Goal: Task Accomplishment & Management: Manage account settings

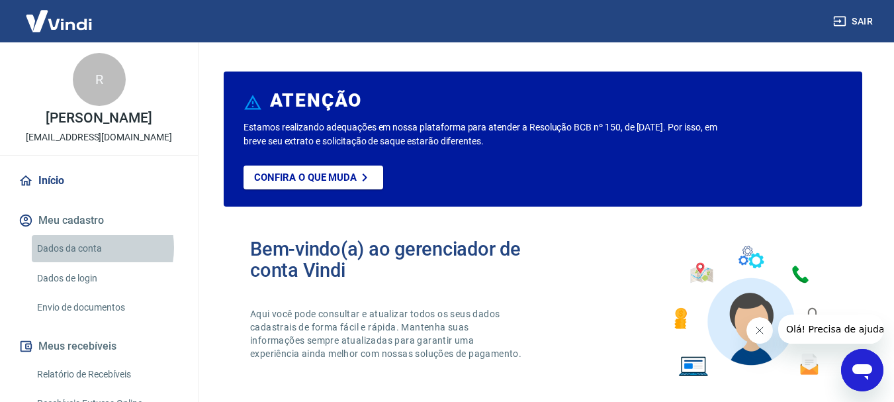
click at [85, 247] on link "Dados da conta" at bounding box center [107, 248] width 150 height 27
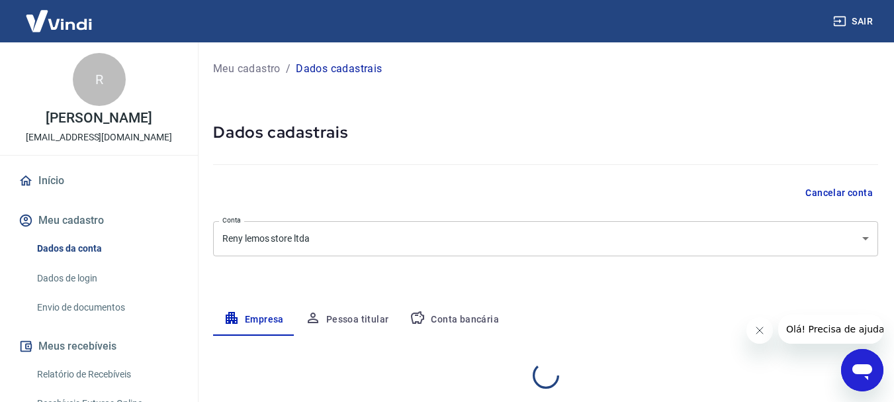
select select "SP"
select select "business"
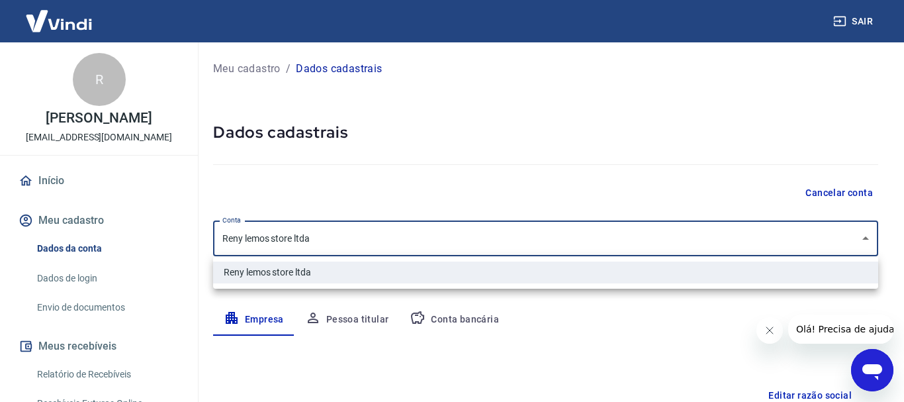
click at [858, 240] on body "Sair R Reni Ribeiro Lemos moda.renylemos@gmail.com Início Meu cadastro Dados da…" at bounding box center [452, 201] width 904 height 402
click at [858, 240] on div at bounding box center [452, 201] width 904 height 402
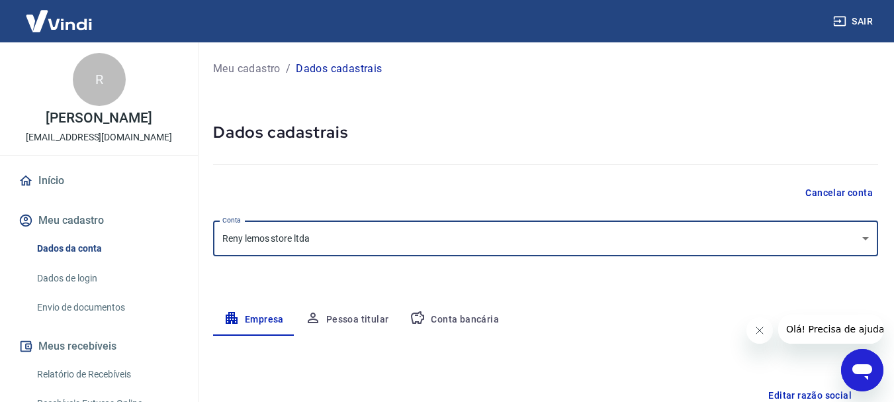
click at [64, 281] on link "Dados de login" at bounding box center [107, 278] width 150 height 27
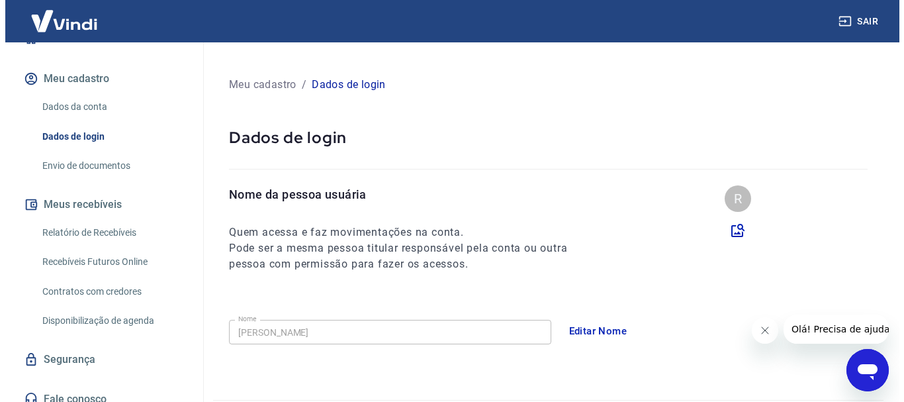
scroll to position [154, 0]
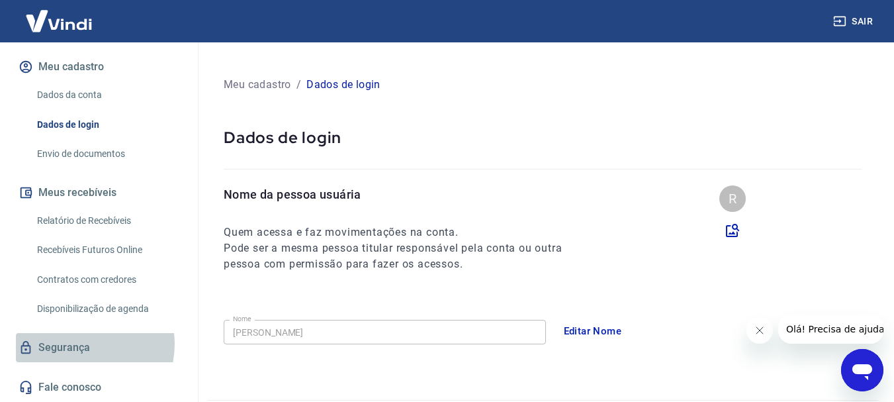
click at [79, 343] on link "Segurança" at bounding box center [99, 347] width 166 height 29
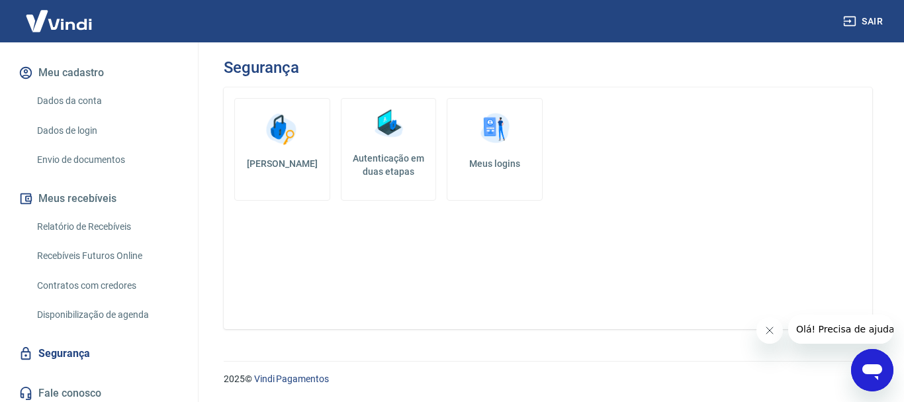
scroll to position [154, 0]
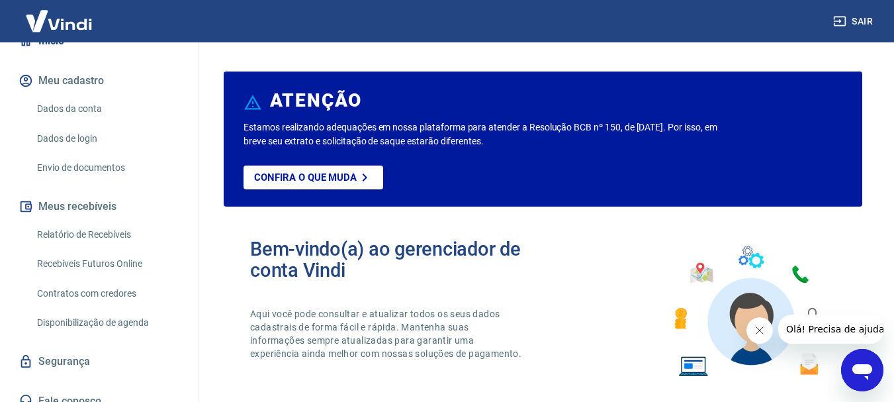
scroll to position [154, 0]
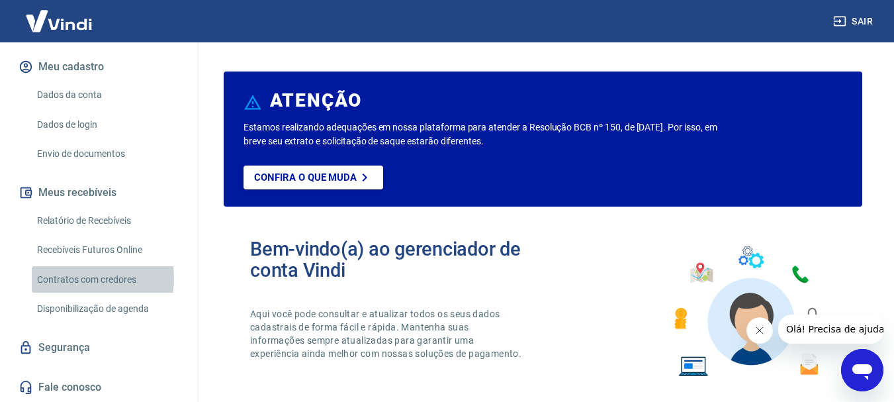
click at [78, 278] on link "Contratos com credores" at bounding box center [107, 279] width 150 height 27
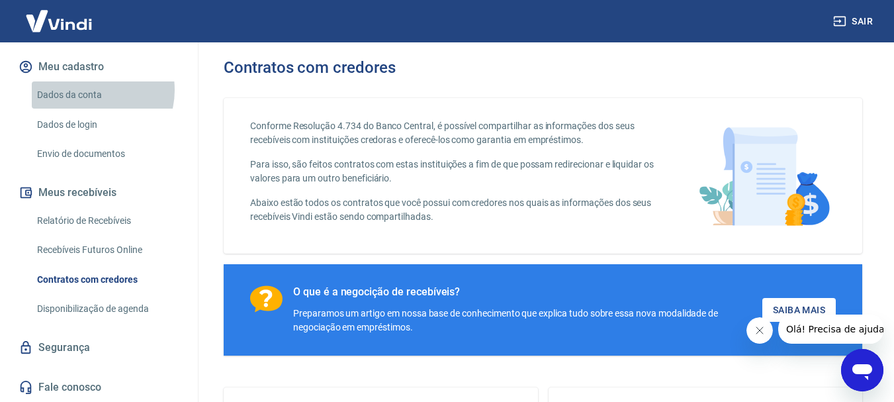
click at [89, 90] on link "Dados da conta" at bounding box center [107, 94] width 150 height 27
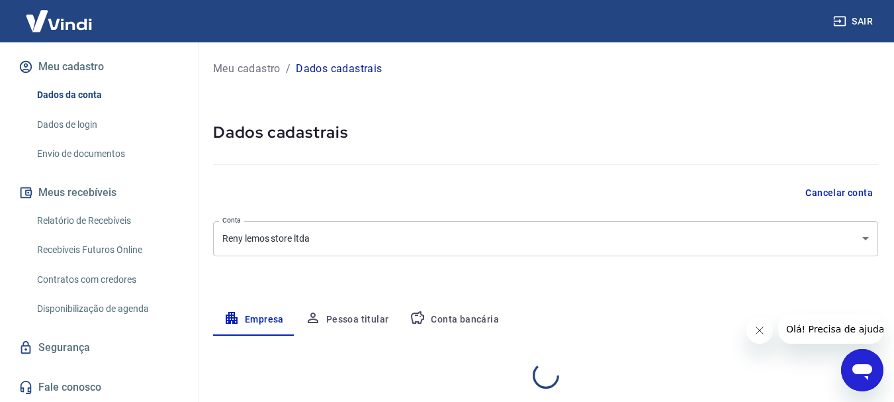
select select "SP"
select select "business"
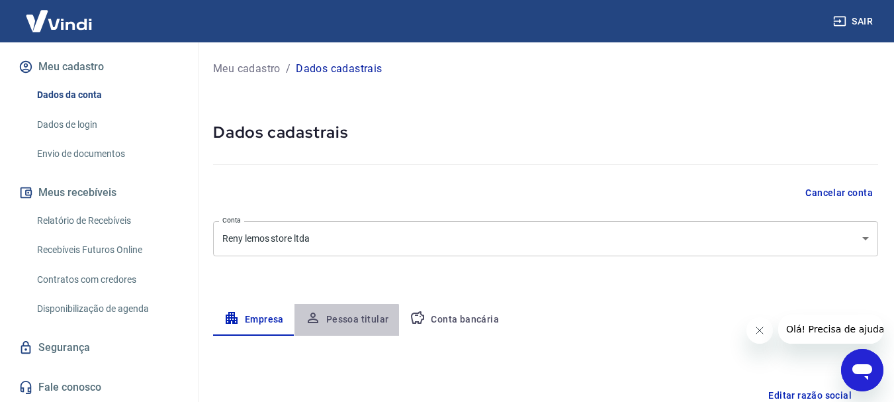
click at [341, 320] on button "Pessoa titular" at bounding box center [346, 320] width 105 height 32
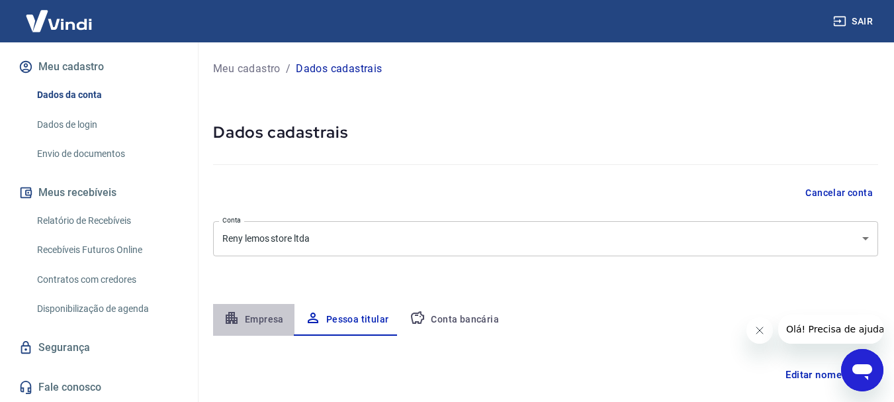
click at [261, 324] on button "Empresa" at bounding box center [253, 320] width 81 height 32
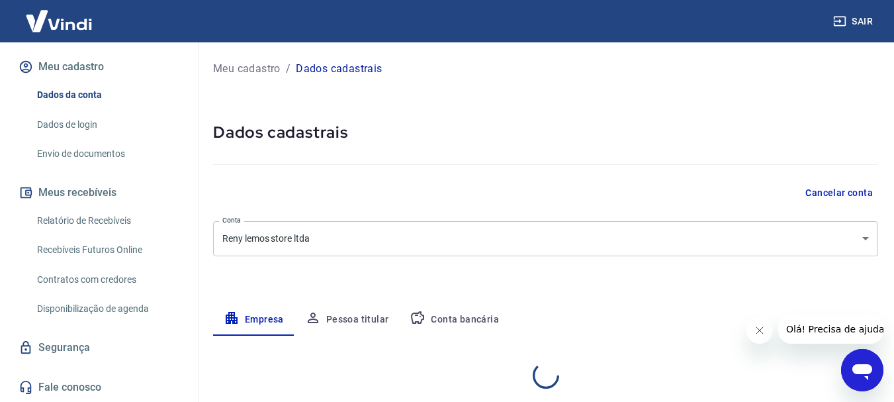
select select "SP"
select select "business"
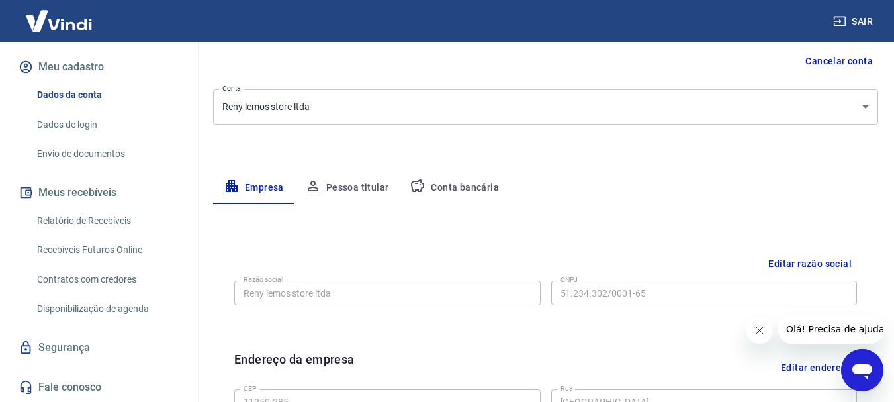
scroll to position [191, 0]
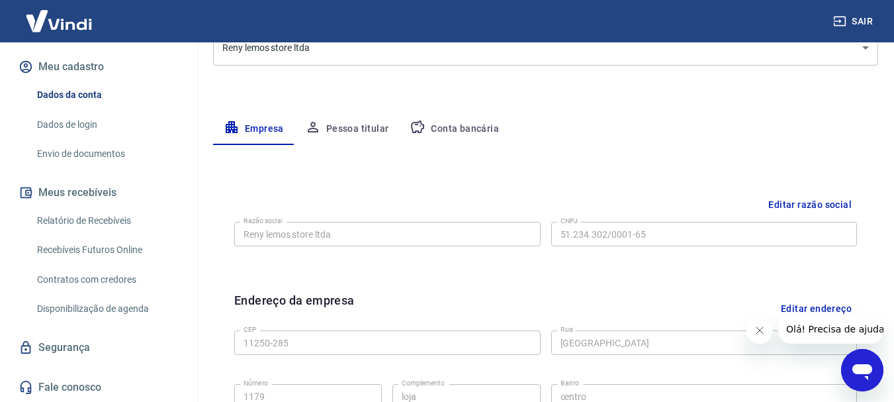
click at [363, 129] on button "Pessoa titular" at bounding box center [346, 129] width 105 height 32
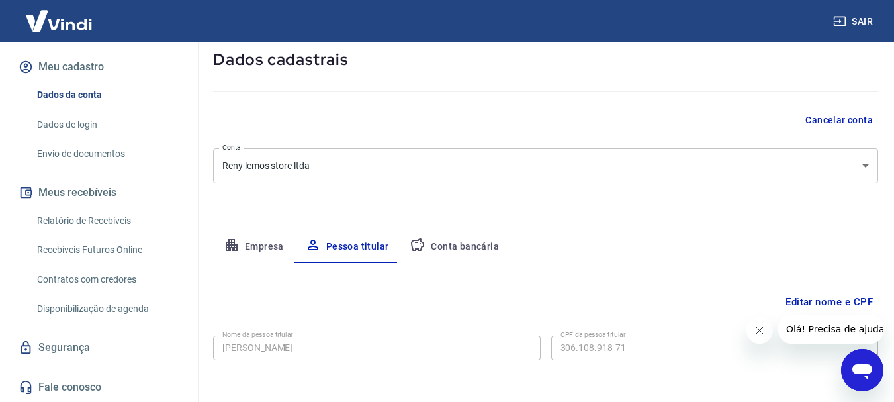
scroll to position [128, 0]
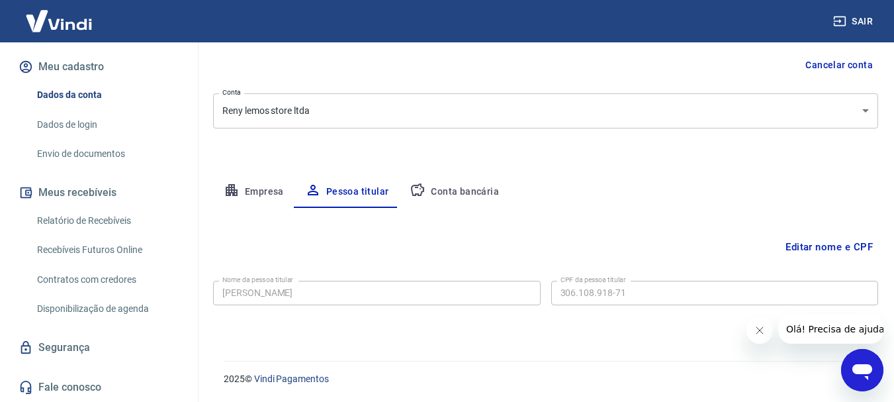
click at [459, 194] on button "Conta bancária" at bounding box center [454, 192] width 110 height 32
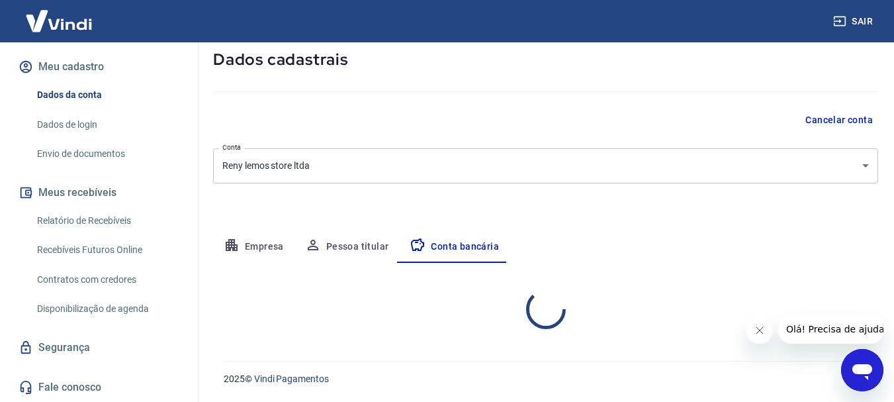
select select "1"
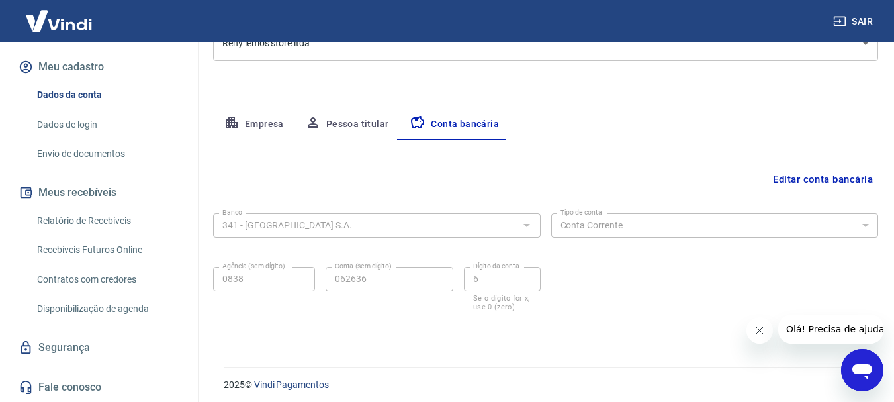
scroll to position [201, 0]
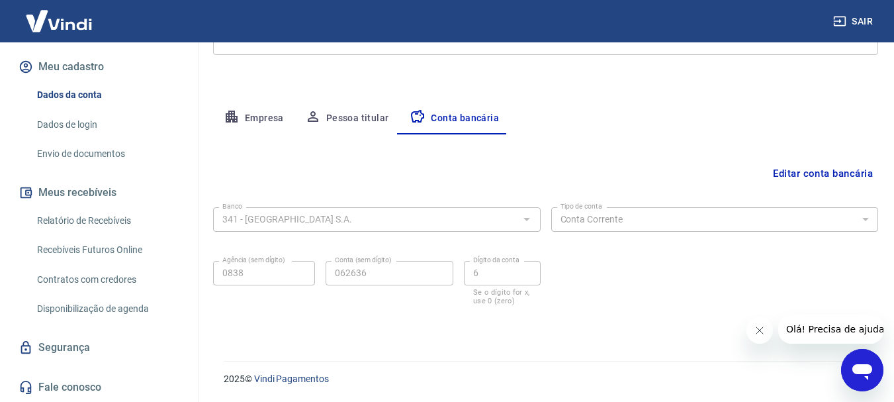
click at [358, 113] on button "Pessoa titular" at bounding box center [346, 119] width 105 height 32
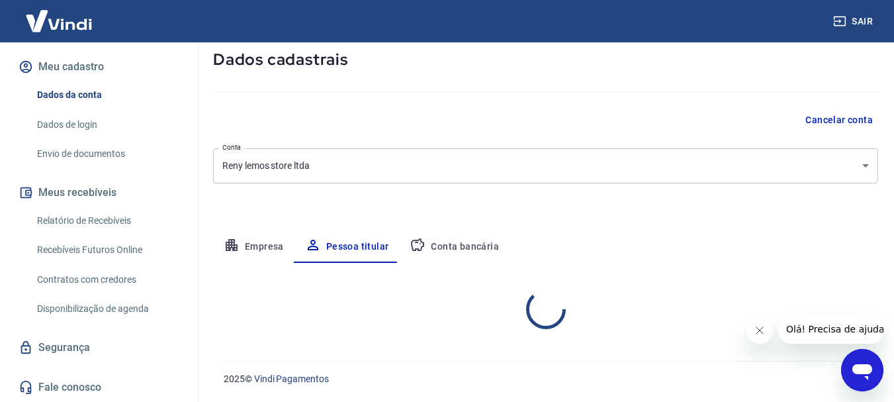
scroll to position [128, 0]
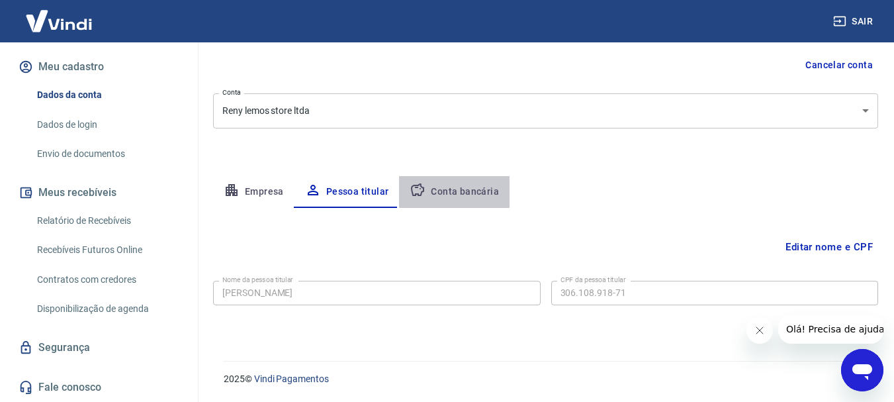
click at [455, 197] on button "Conta bancária" at bounding box center [454, 192] width 110 height 32
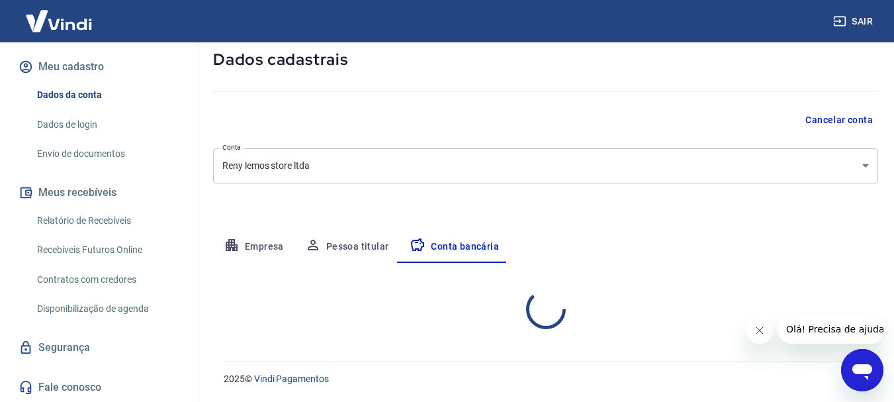
select select "1"
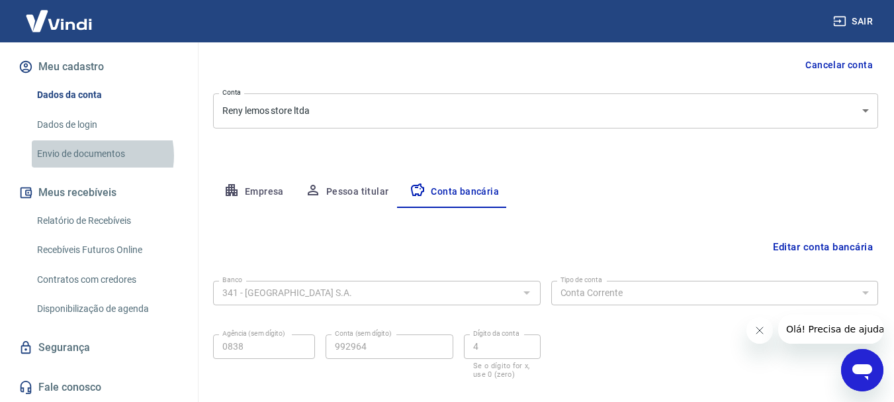
click at [92, 155] on link "Envio de documentos" at bounding box center [107, 153] width 150 height 27
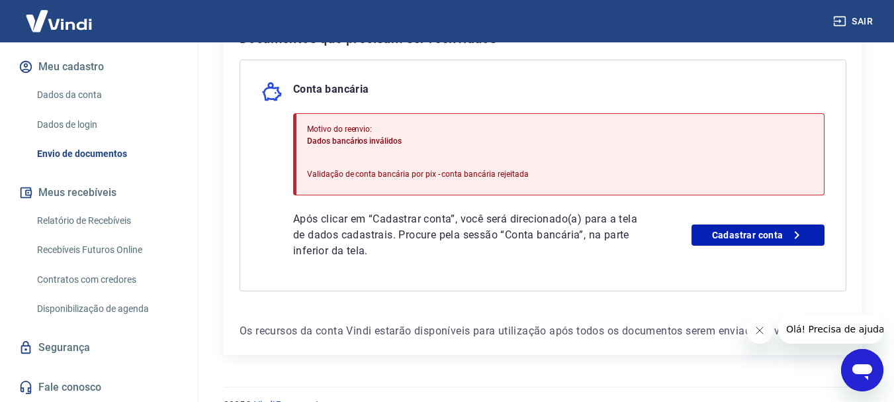
scroll to position [315, 0]
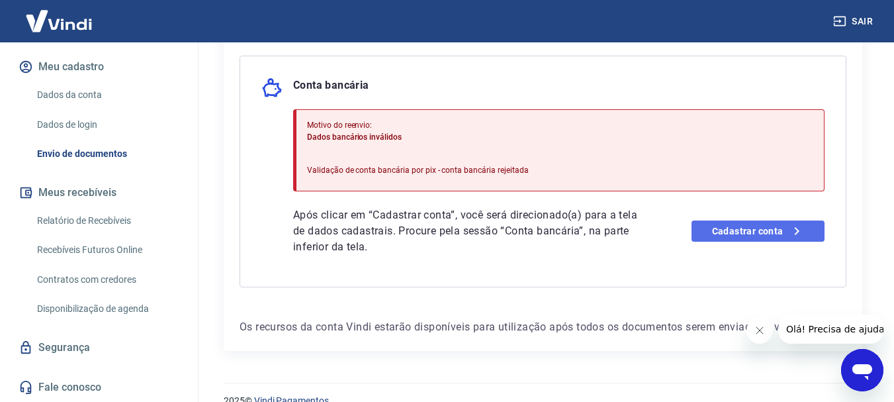
click at [785, 237] on link "Cadastrar conta" at bounding box center [757, 230] width 133 height 21
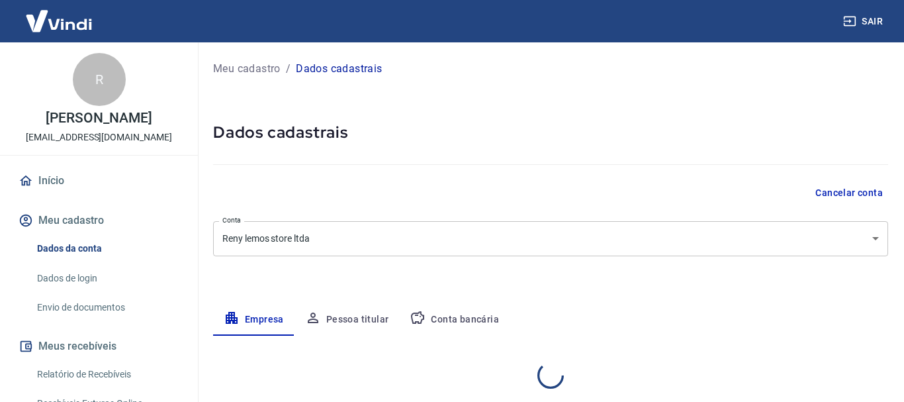
select select "SP"
select select "business"
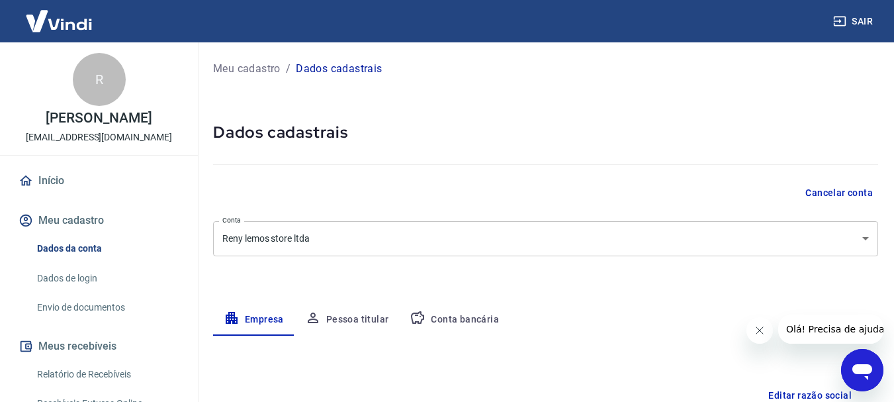
click at [263, 69] on p "Meu cadastro" at bounding box center [246, 69] width 67 height 16
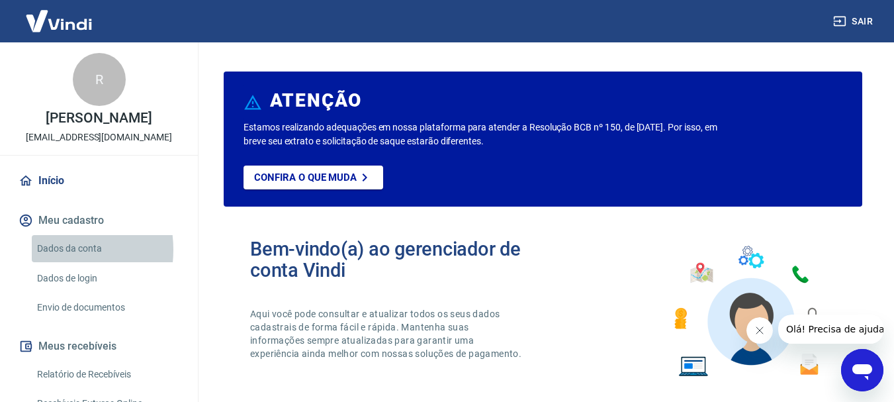
click at [46, 249] on link "Dados da conta" at bounding box center [107, 248] width 150 height 27
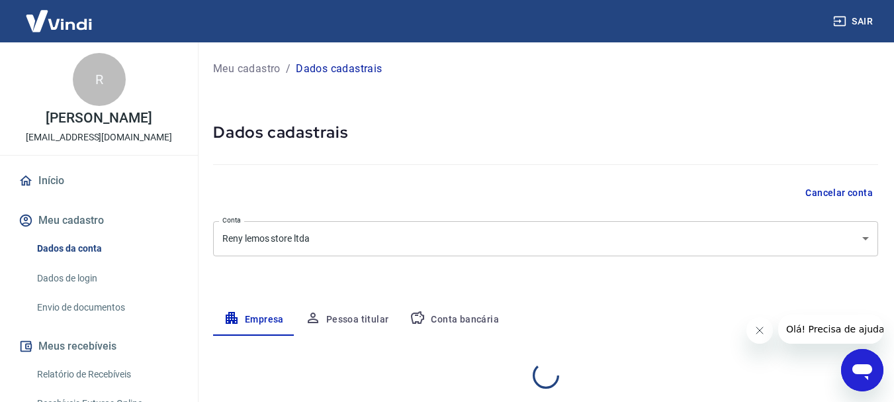
select select "SP"
select select "business"
click at [858, 233] on body "Sair R Reni Ribeiro Lemos moda.renylemos@gmail.com Início Meu cadastro Dados da…" at bounding box center [447, 201] width 894 height 402
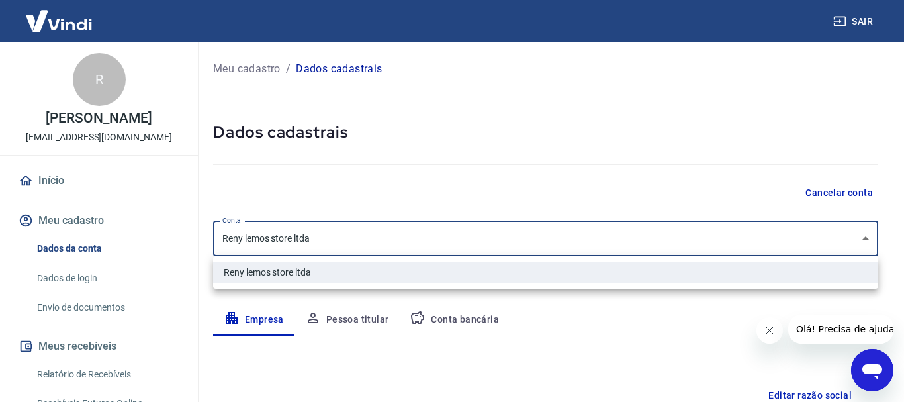
click at [858, 233] on div at bounding box center [452, 201] width 904 height 402
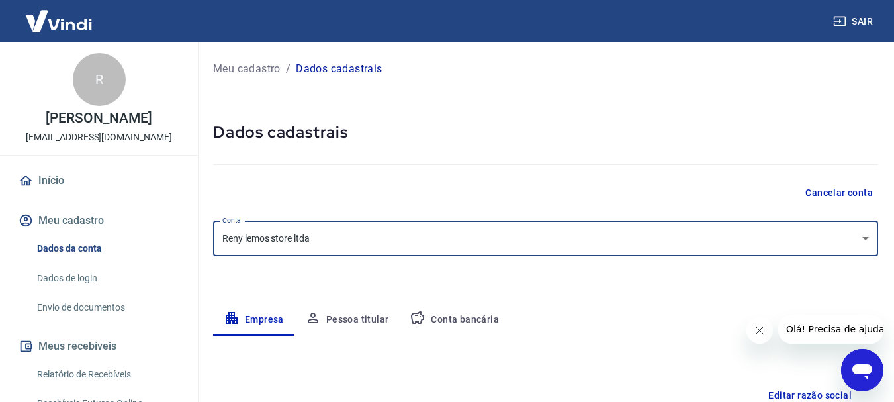
click at [361, 316] on button "Pessoa titular" at bounding box center [346, 320] width 105 height 32
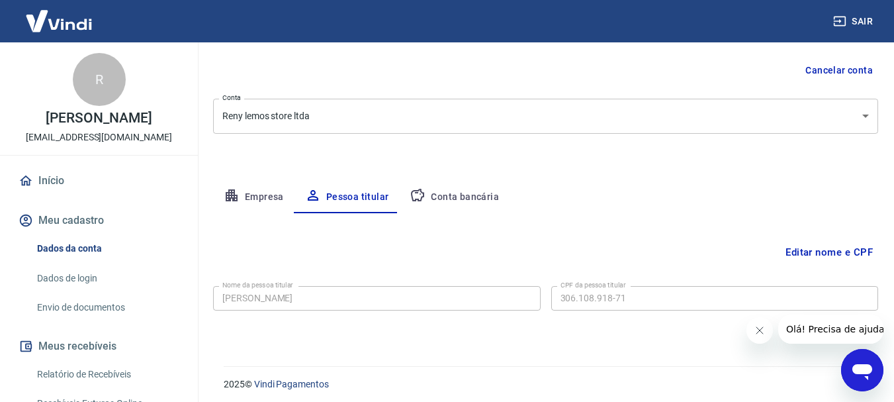
scroll to position [128, 0]
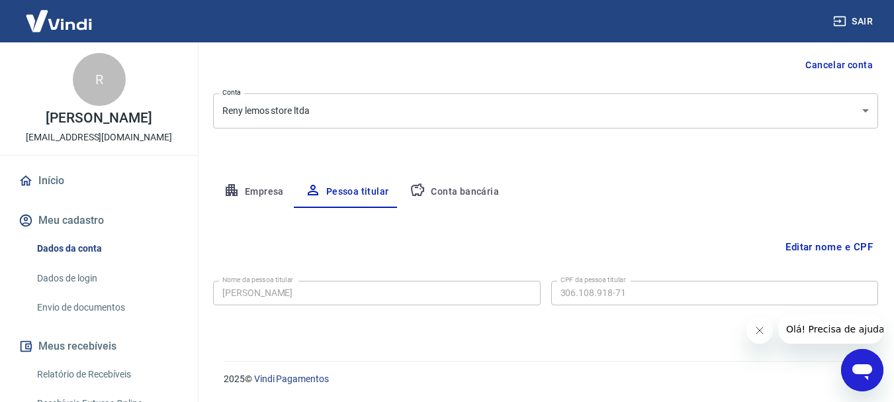
drag, startPoint x: 896, startPoint y: 254, endPoint x: 11, endPoint y: 26, distance: 914.1
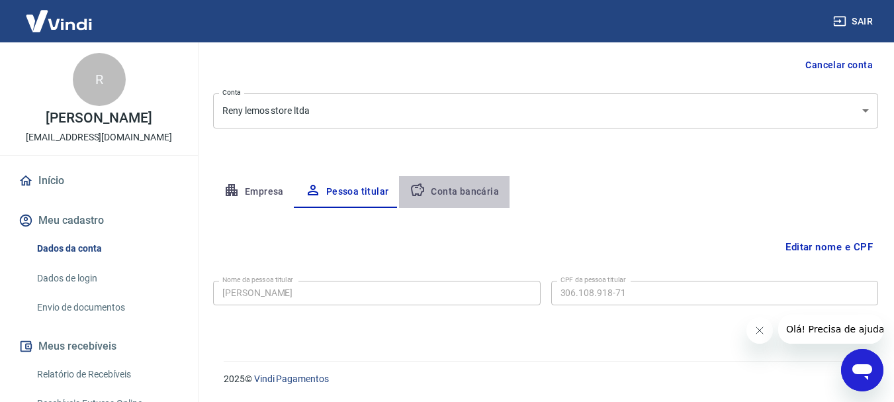
click at [462, 193] on button "Conta bancária" at bounding box center [454, 192] width 110 height 32
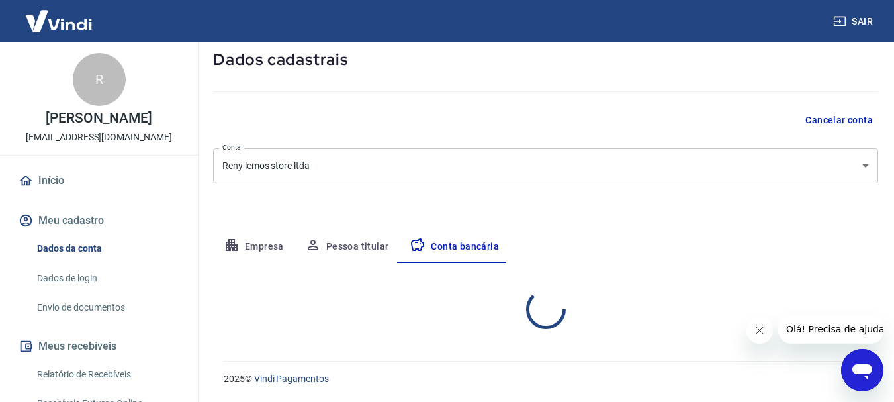
select select "1"
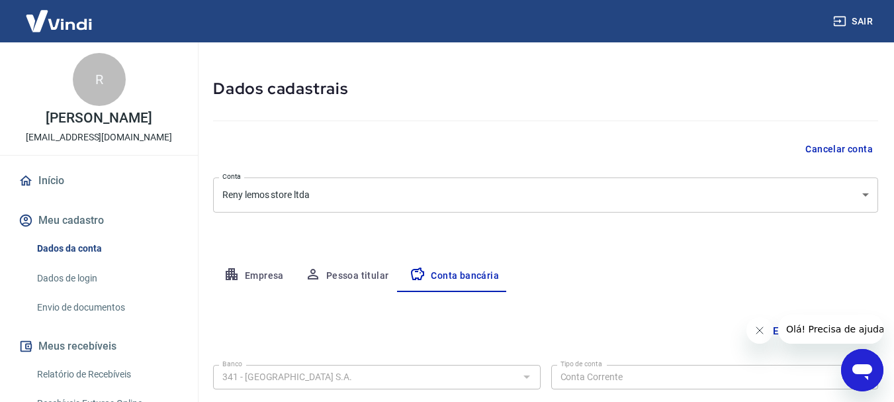
scroll to position [13, 0]
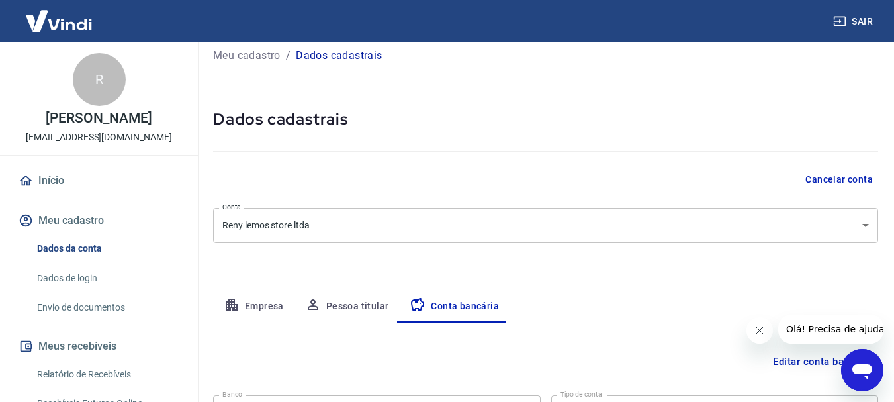
click at [64, 122] on p "[PERSON_NAME]" at bounding box center [99, 118] width 106 height 14
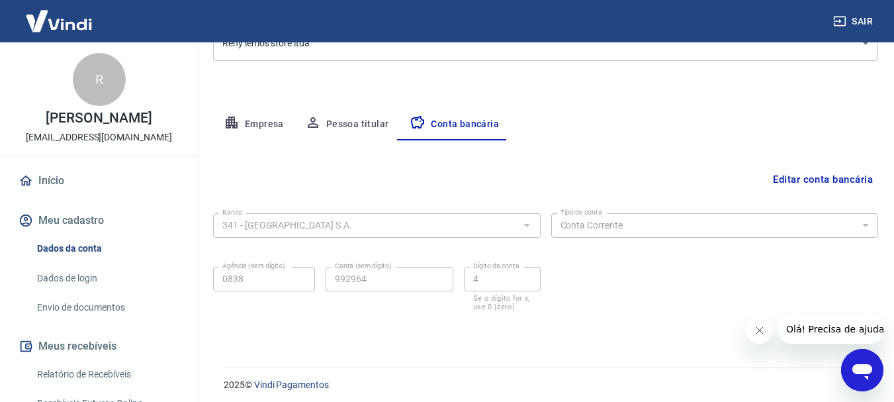
scroll to position [201, 0]
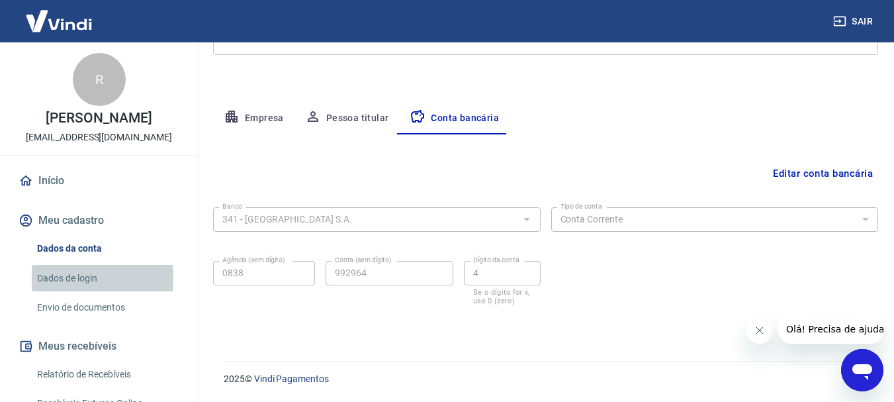
click at [53, 278] on link "Dados de login" at bounding box center [107, 278] width 150 height 27
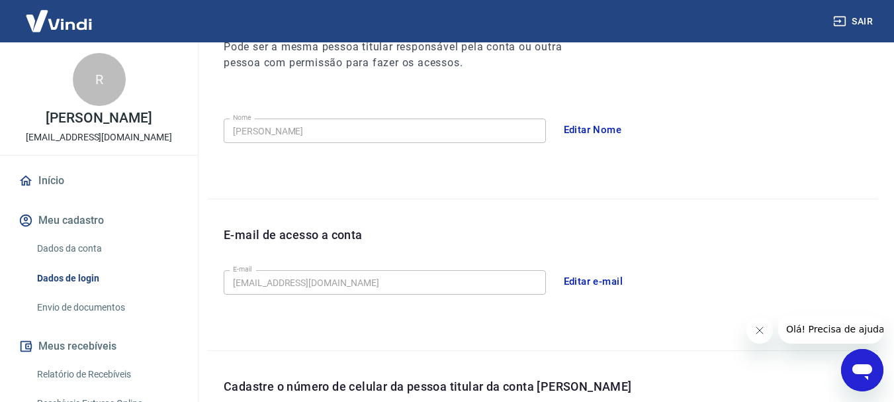
scroll to position [446, 0]
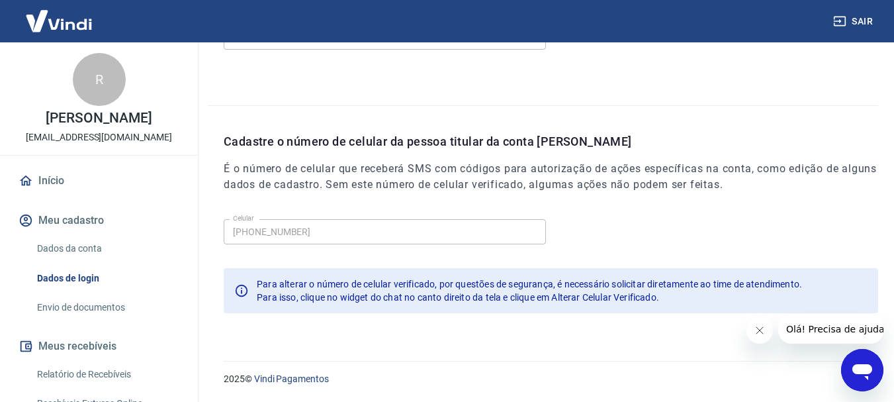
click at [89, 281] on link "Dados de login" at bounding box center [107, 278] width 150 height 27
click at [87, 309] on link "Envio de documentos" at bounding box center [107, 307] width 150 height 27
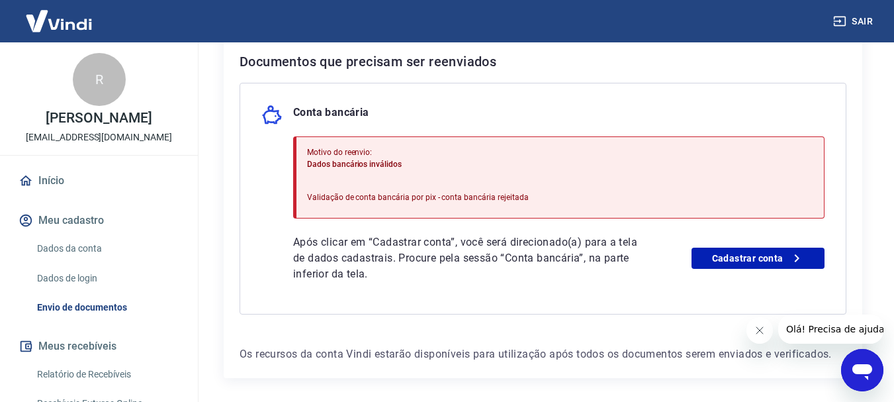
scroll to position [294, 0]
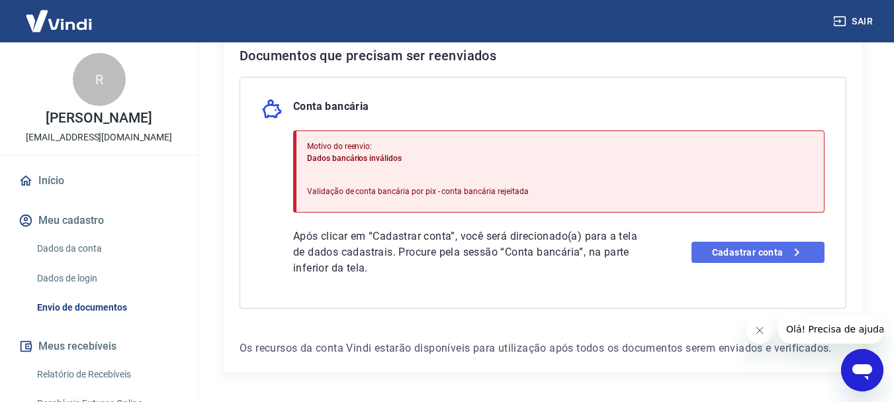
click at [750, 257] on link "Cadastrar conta" at bounding box center [757, 252] width 133 height 21
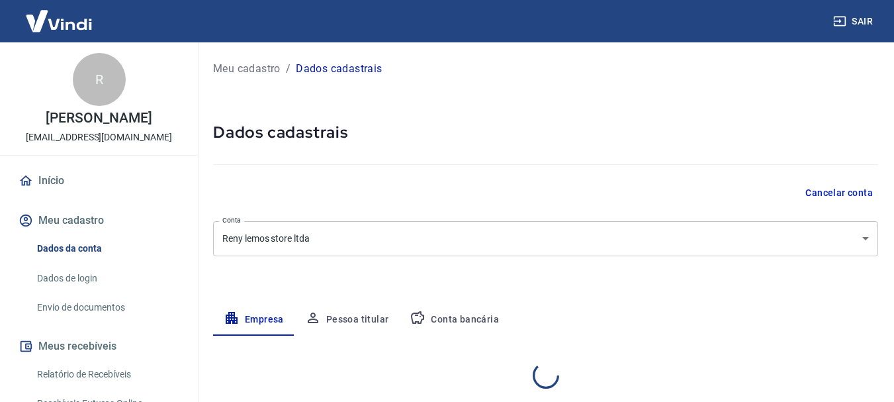
select select "SP"
select select "business"
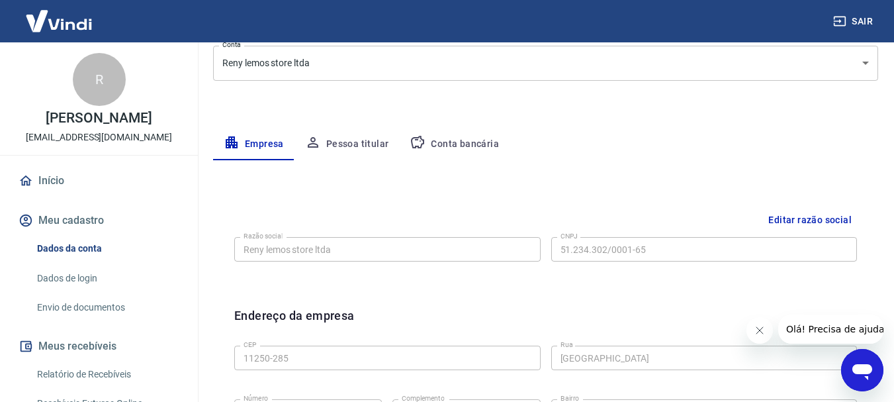
scroll to position [165, 0]
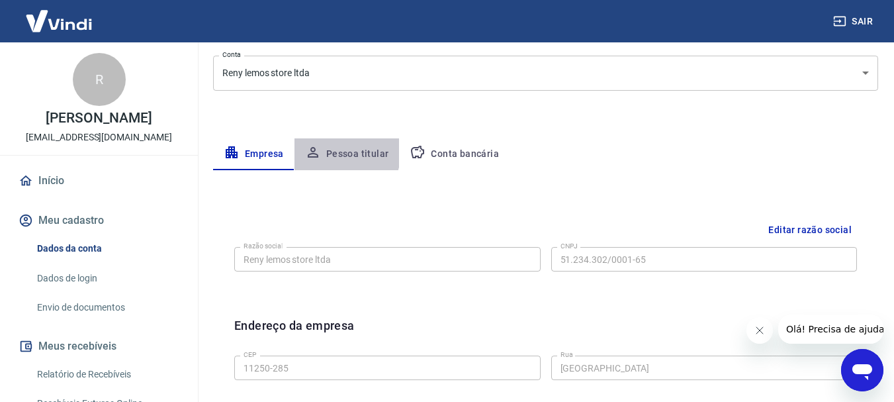
click at [340, 152] on button "Pessoa titular" at bounding box center [346, 154] width 105 height 32
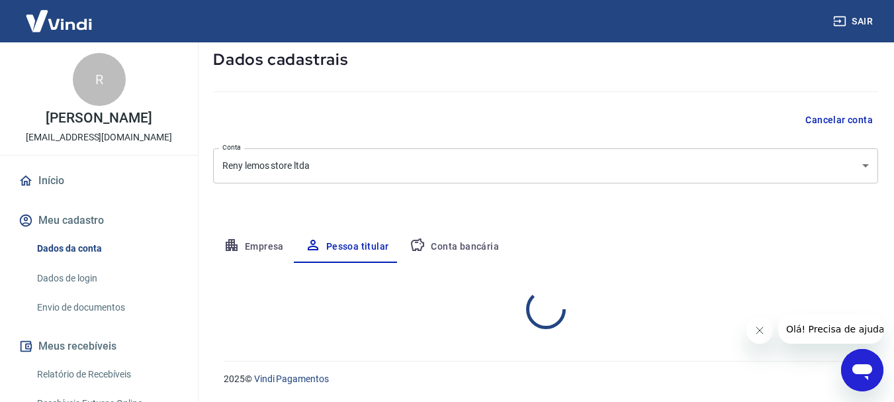
scroll to position [128, 0]
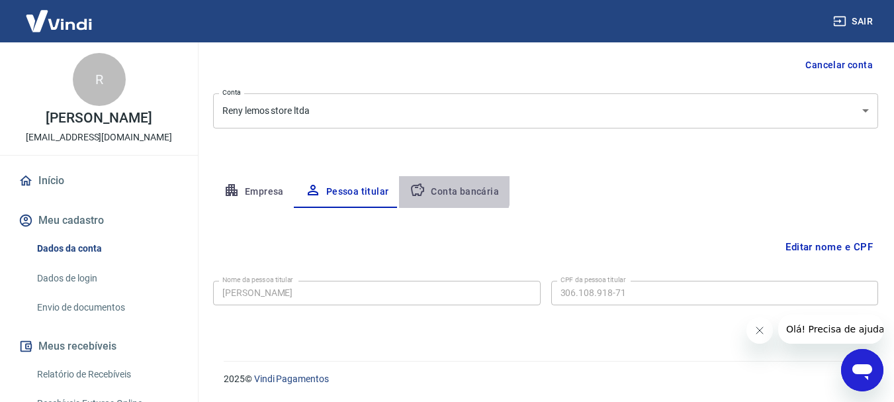
click at [451, 190] on button "Conta bancária" at bounding box center [454, 192] width 110 height 32
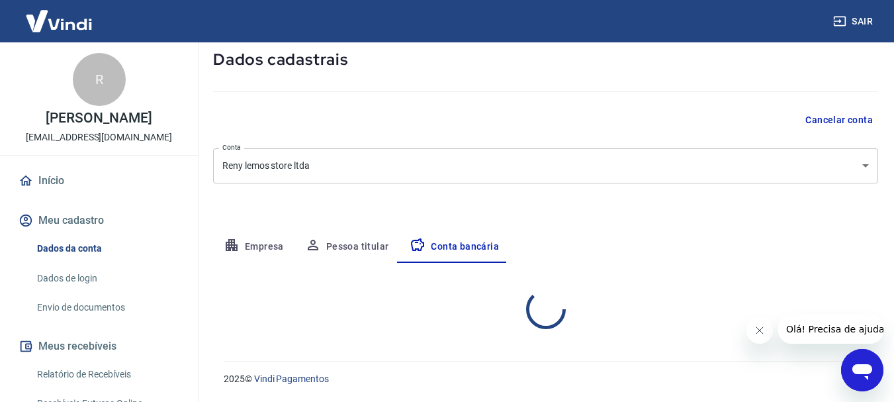
select select "1"
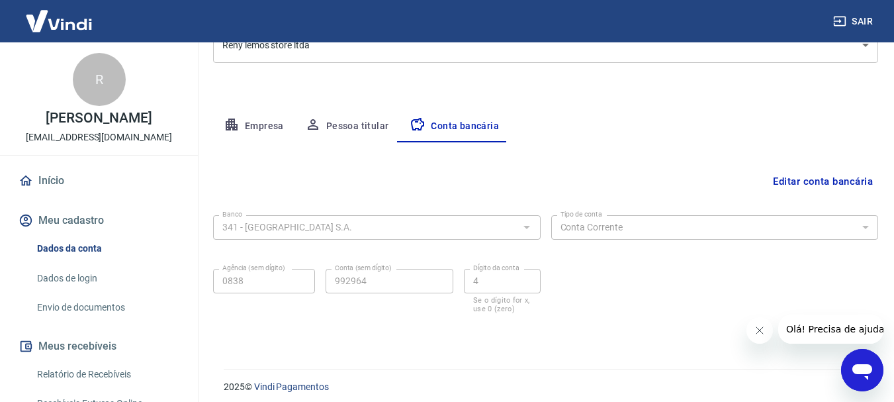
scroll to position [201, 0]
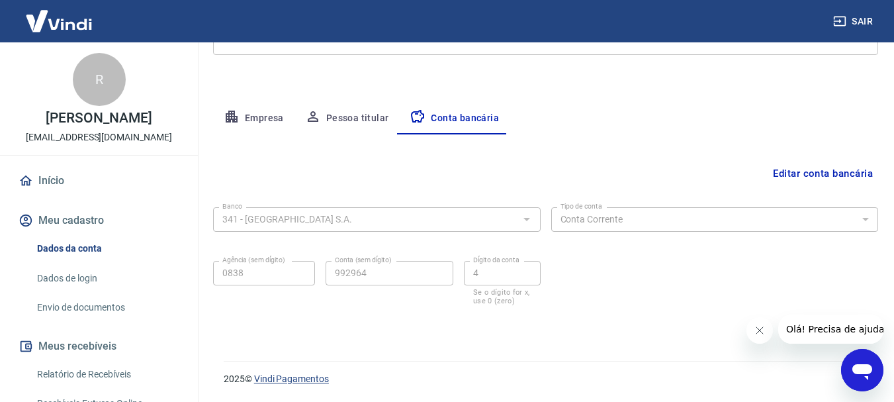
click at [296, 378] on link "Vindi Pagamentos" at bounding box center [291, 378] width 75 height 11
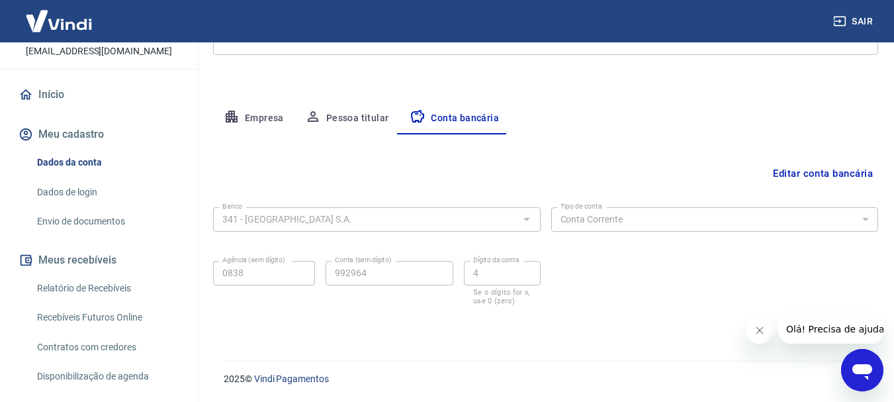
scroll to position [0, 0]
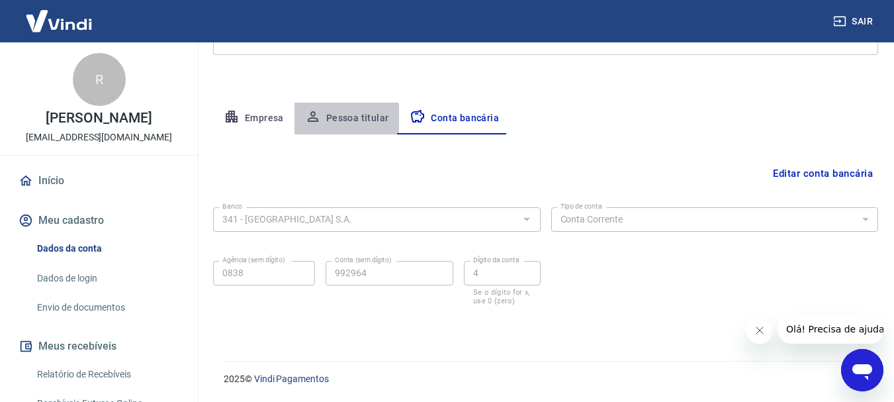
click at [336, 118] on button "Pessoa titular" at bounding box center [346, 119] width 105 height 32
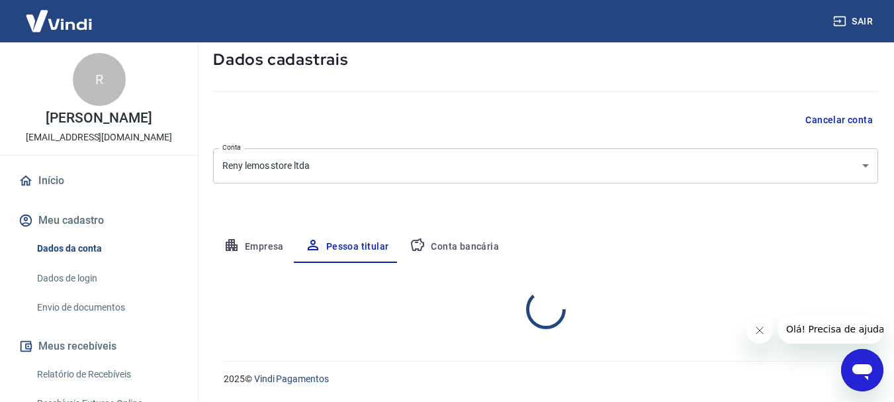
scroll to position [128, 0]
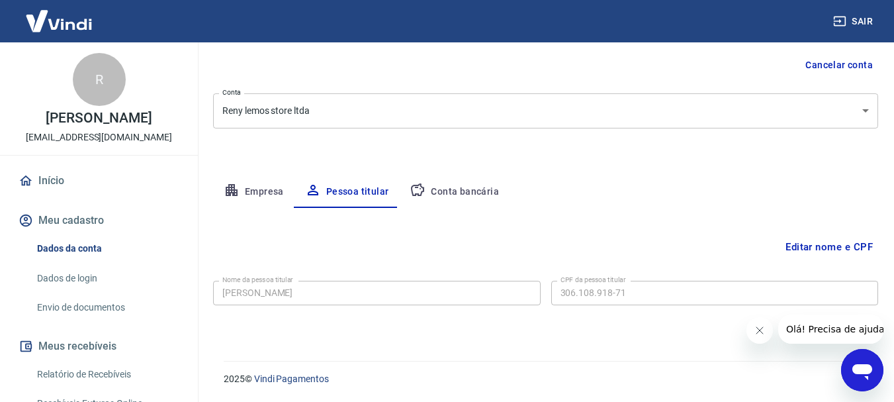
click at [330, 113] on body "Sair R [PERSON_NAME] Lemos [EMAIL_ADDRESS][DOMAIN_NAME] Início Meu cadastro Dad…" at bounding box center [447, 73] width 894 height 402
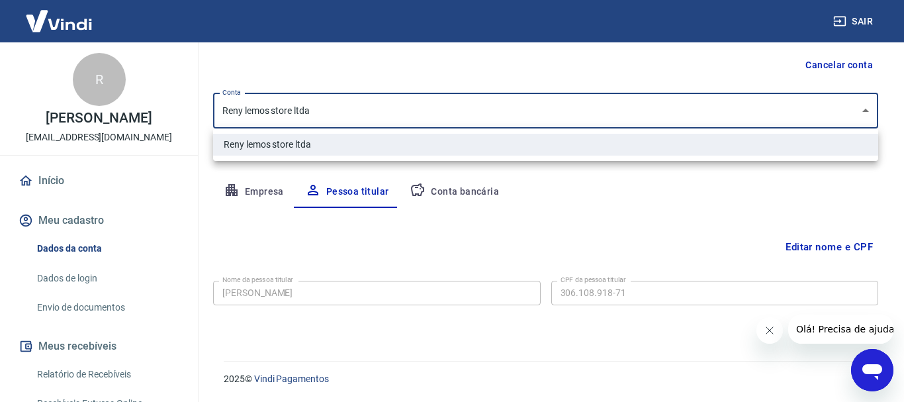
drag, startPoint x: 275, startPoint y: 162, endPoint x: 271, endPoint y: 171, distance: 10.4
click at [274, 166] on div "Reny lemos store ltda" at bounding box center [452, 201] width 904 height 402
click at [267, 195] on div at bounding box center [452, 201] width 904 height 402
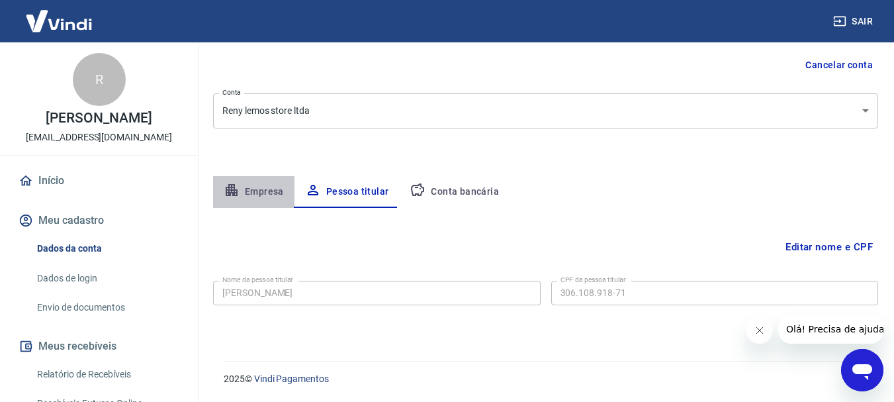
click at [265, 195] on button "Empresa" at bounding box center [253, 192] width 81 height 32
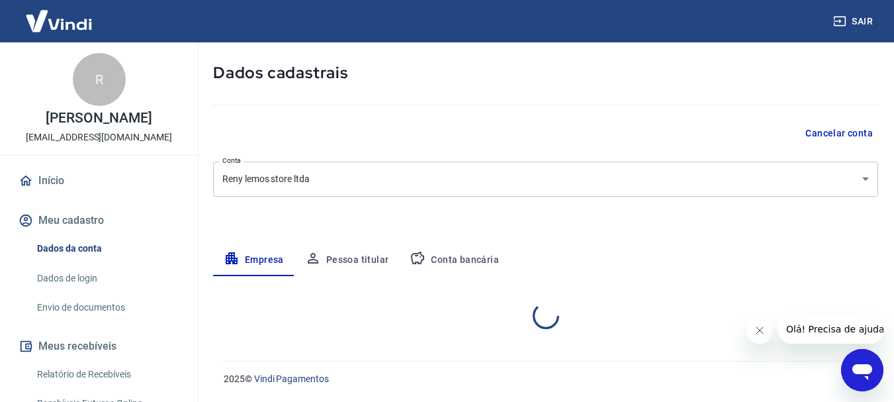
select select "SP"
select select "business"
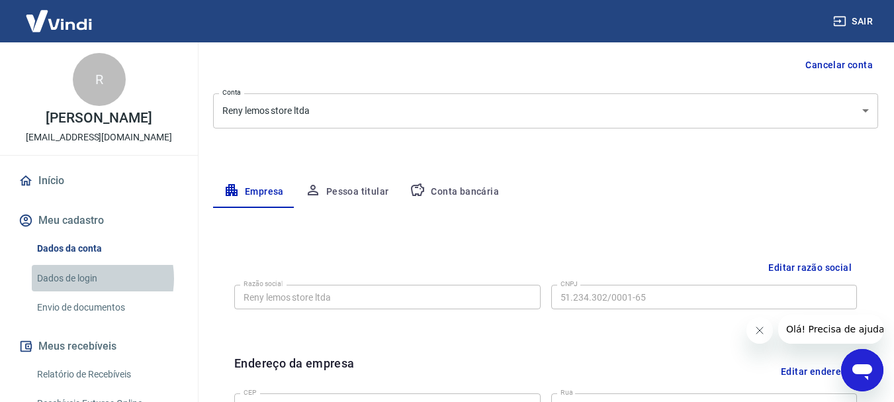
click at [83, 278] on link "Dados de login" at bounding box center [107, 278] width 150 height 27
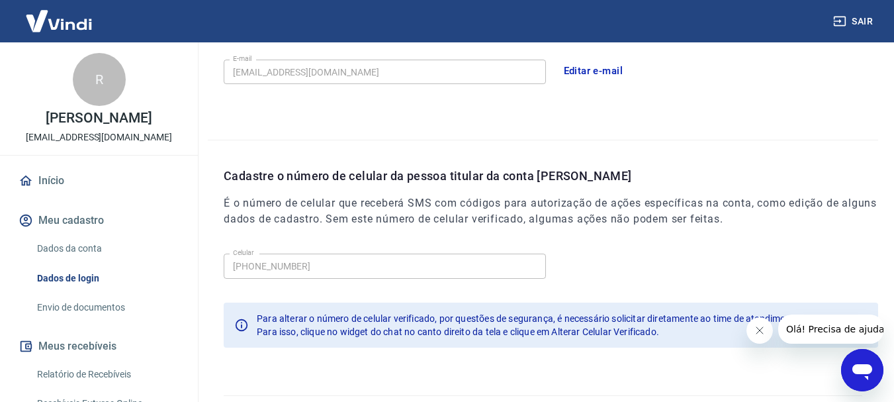
scroll to position [391, 0]
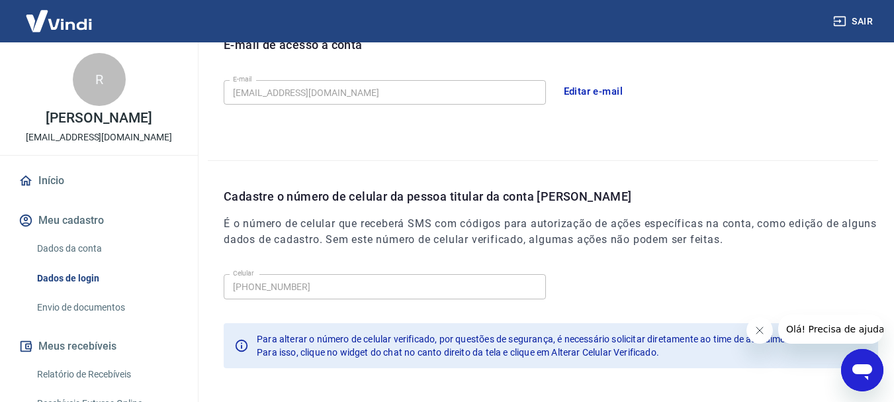
click at [85, 249] on link "Dados da conta" at bounding box center [107, 248] width 150 height 27
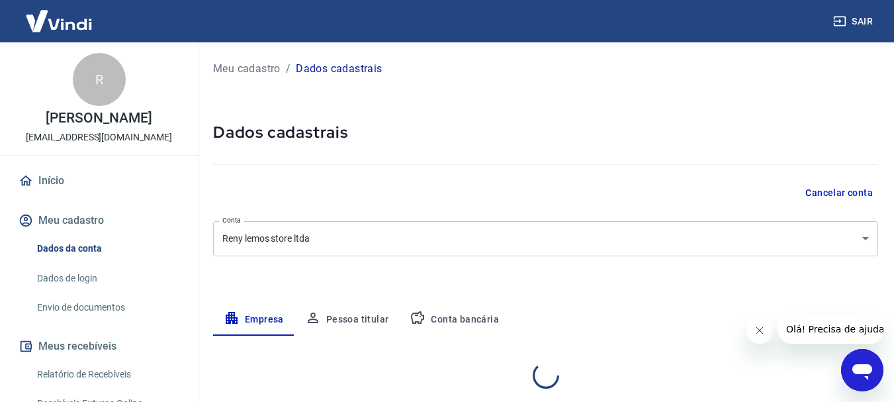
select select "SP"
select select "business"
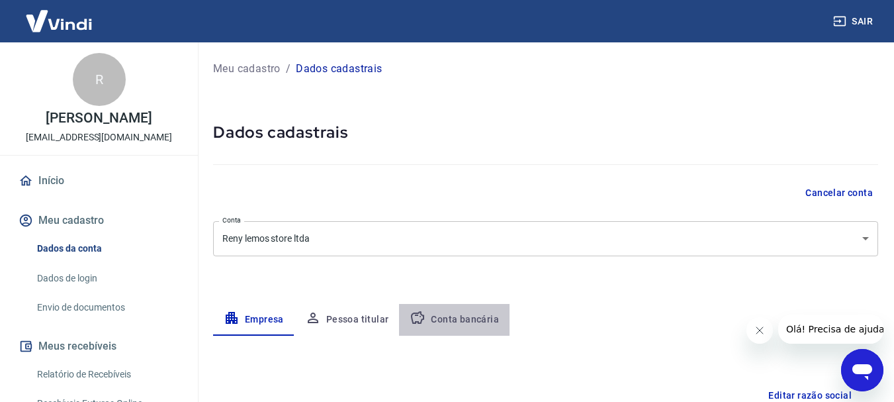
click at [478, 323] on button "Conta bancária" at bounding box center [454, 320] width 110 height 32
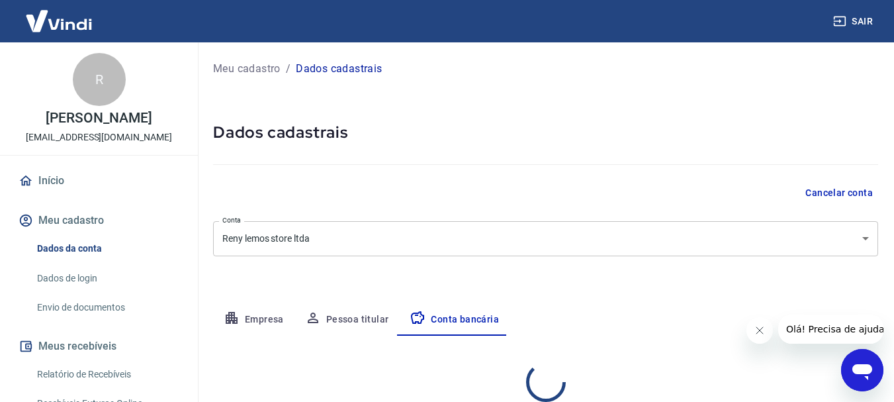
select select "1"
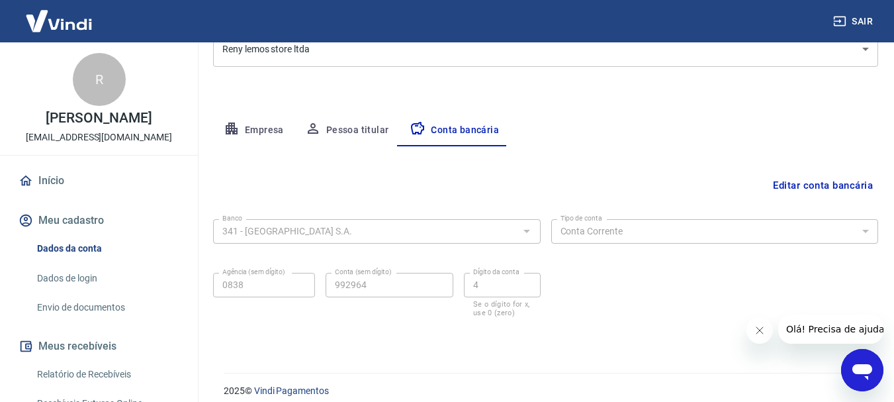
scroll to position [201, 0]
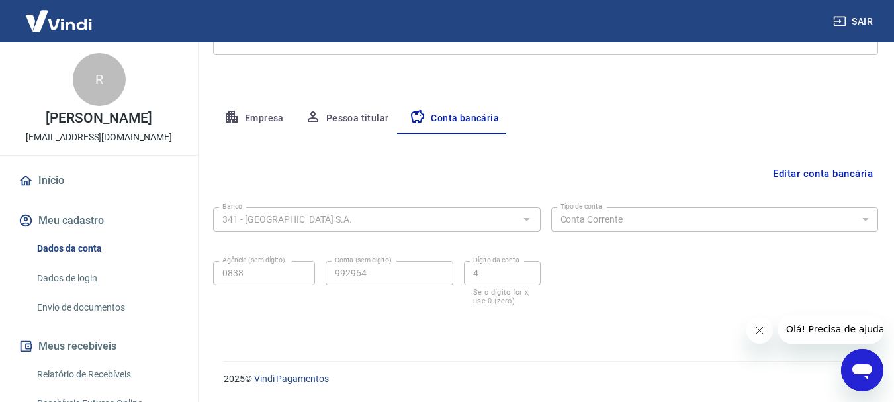
drag, startPoint x: 897, startPoint y: 251, endPoint x: 99, endPoint y: 2, distance: 836.7
click at [234, 118] on icon "button" at bounding box center [232, 116] width 12 height 12
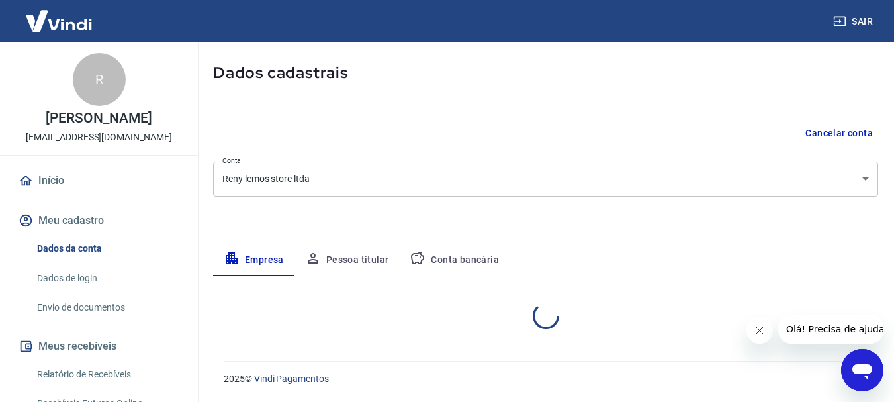
select select "SP"
select select "business"
